Goal: Connect with others

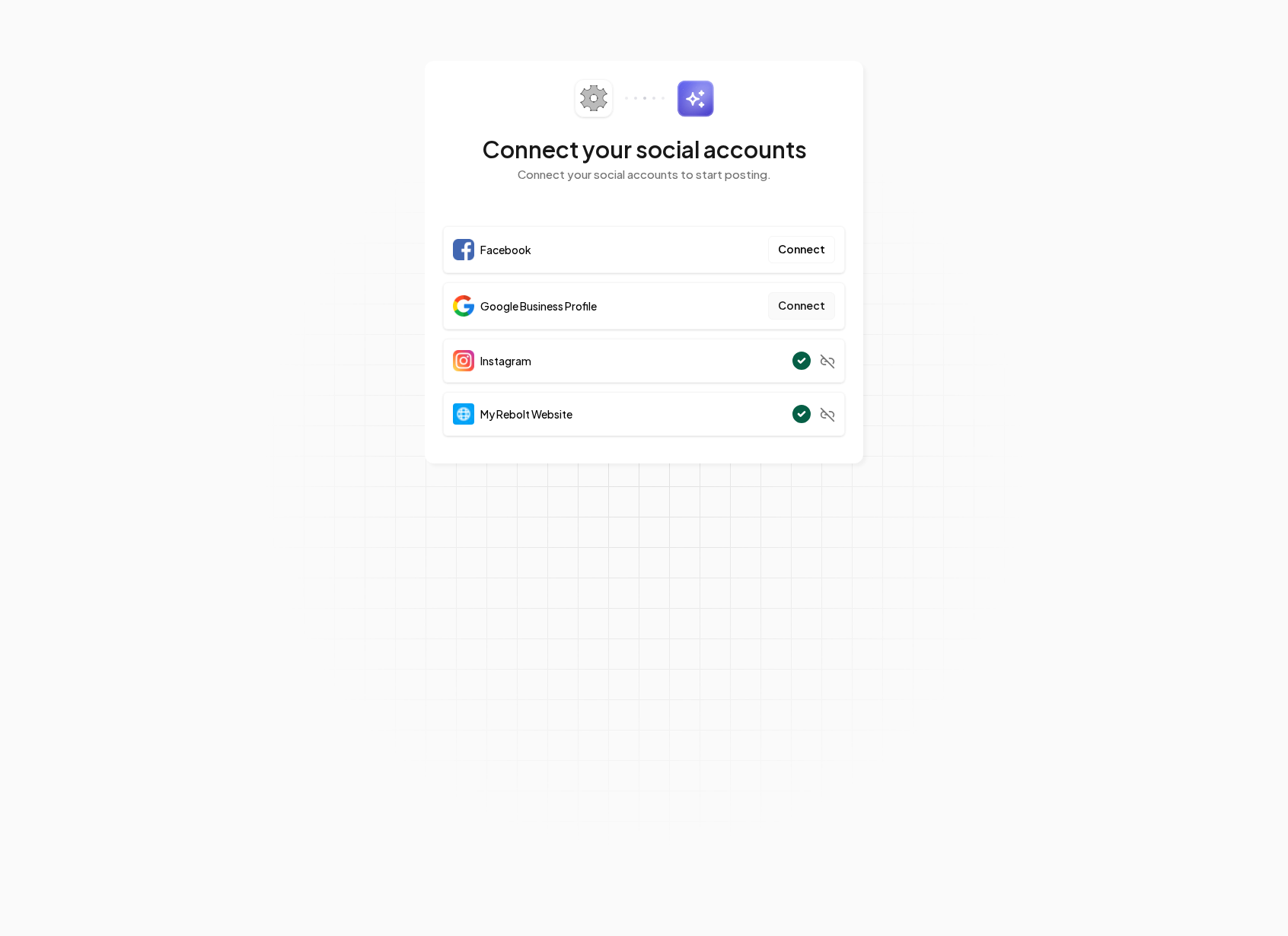
click at [822, 314] on button "Connect" at bounding box center [801, 306] width 67 height 27
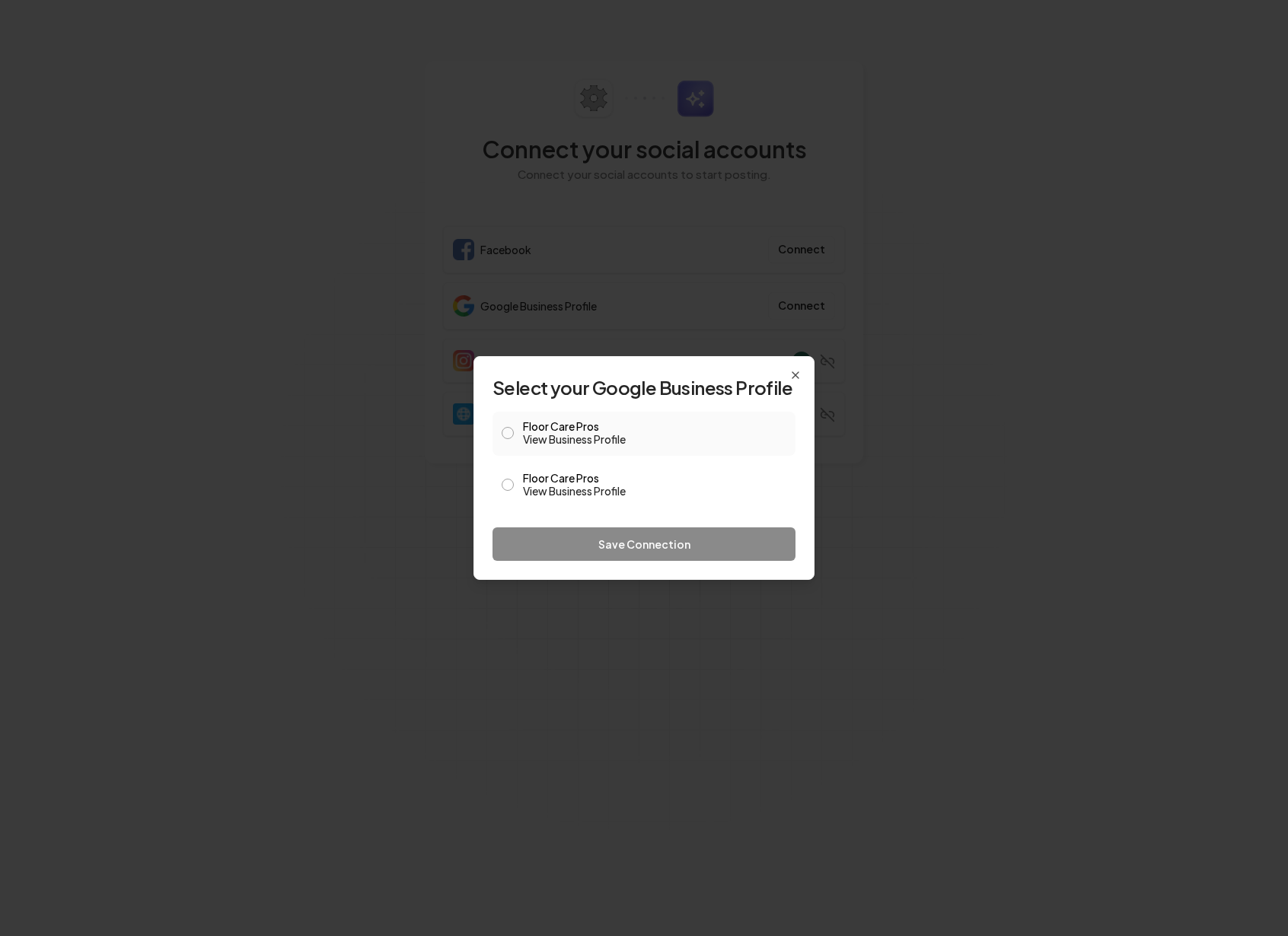
click at [502, 439] on span at bounding box center [507, 433] width 13 height 18
click at [507, 435] on button "Floor Care Pros View Business Profile" at bounding box center [507, 433] width 13 height 13
click at [646, 542] on button "Save Connection" at bounding box center [643, 544] width 303 height 34
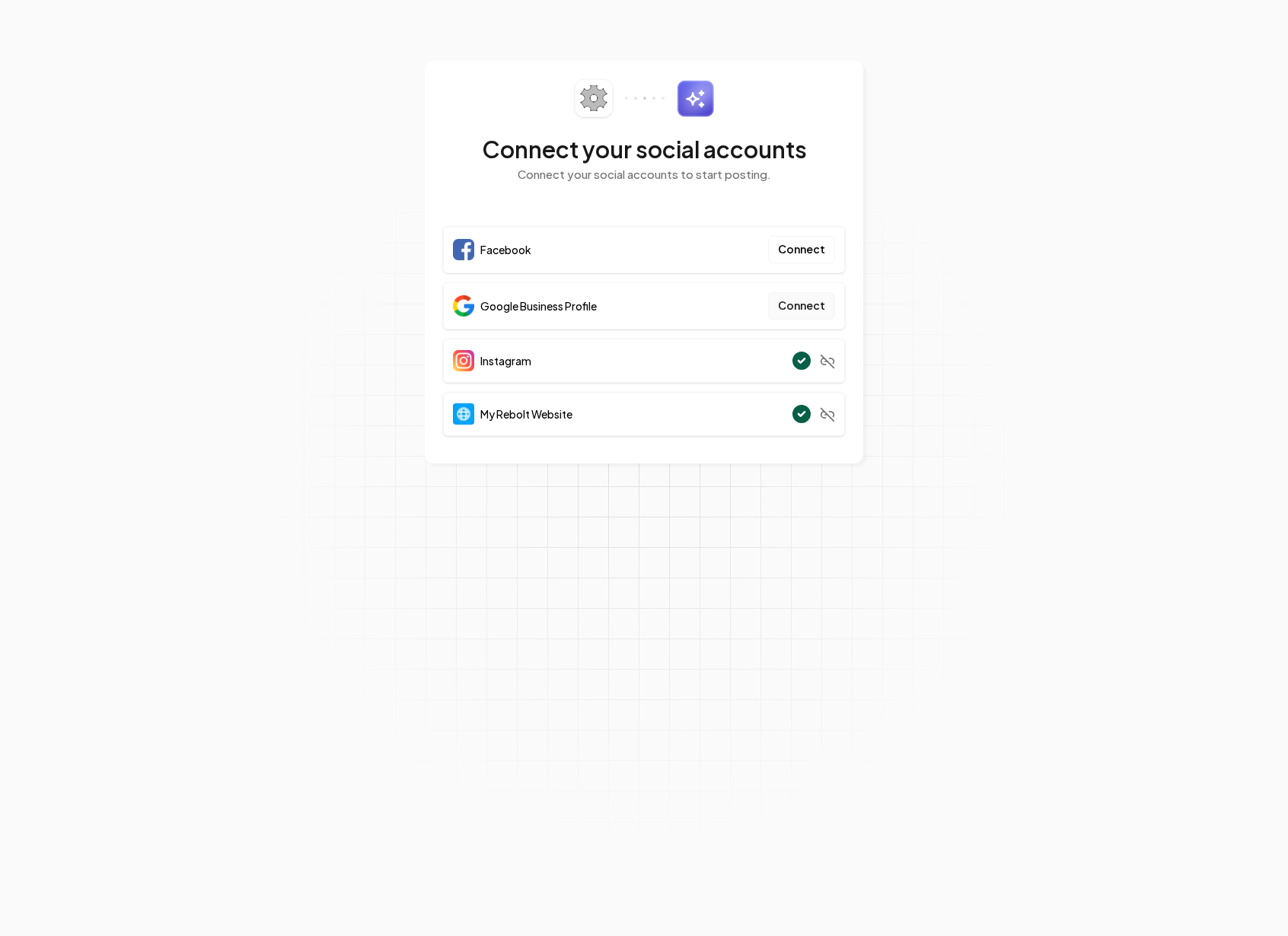
click at [819, 305] on button "Connect" at bounding box center [801, 306] width 67 height 27
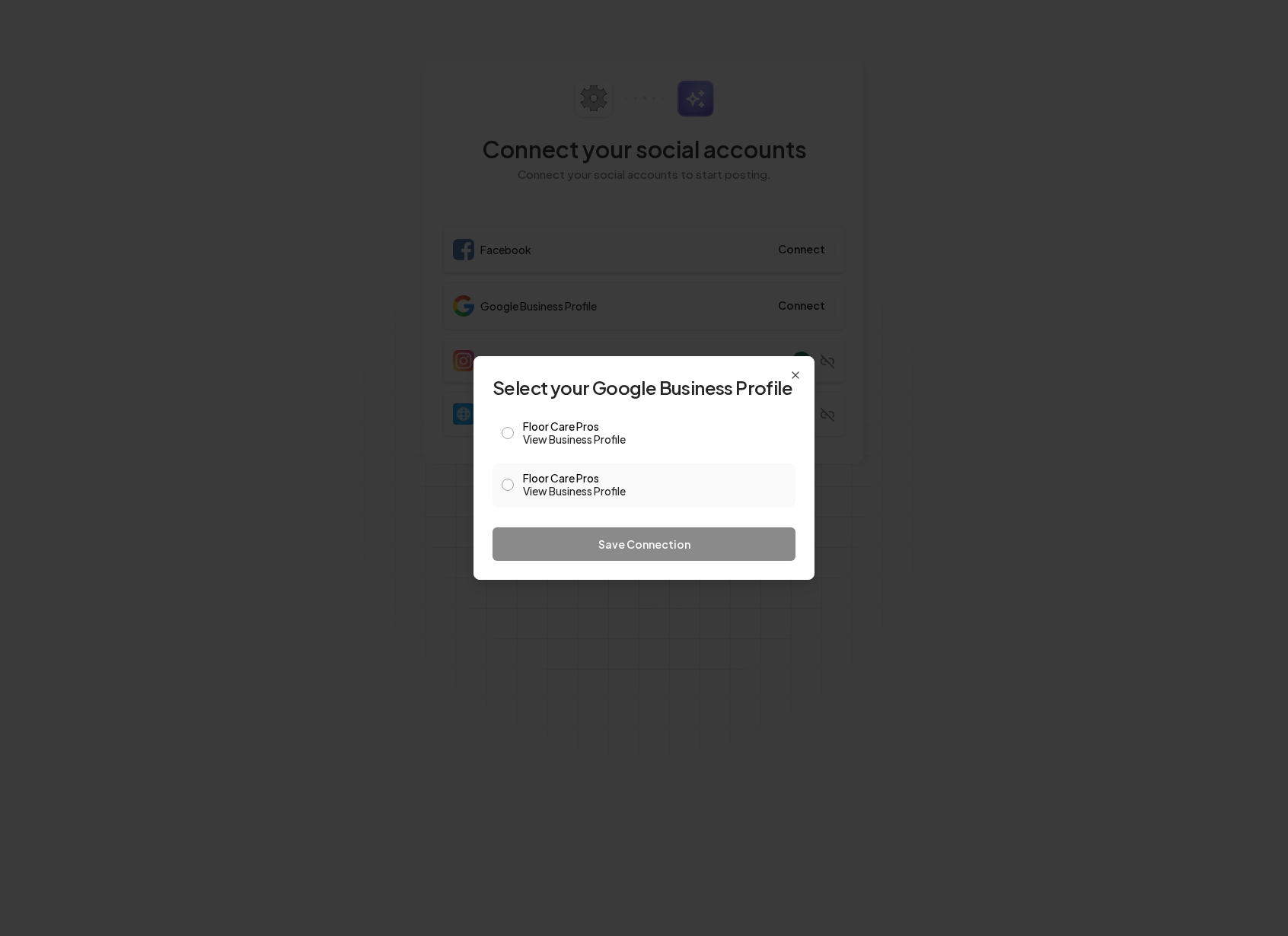
click at [513, 480] on div "Floor Care Pros View Business Profile" at bounding box center [643, 486] width 303 height 45
click at [506, 484] on button "Floor Care Pros View Business Profile" at bounding box center [507, 484] width 13 height 13
click at [648, 536] on button "Save Connection" at bounding box center [643, 544] width 303 height 34
